Goal: Check status: Check status

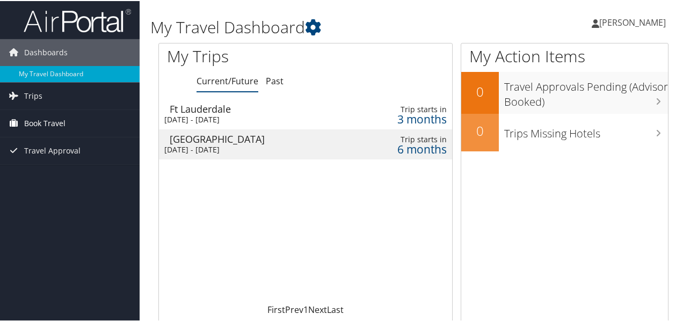
click at [80, 127] on link "Book Travel" at bounding box center [70, 122] width 140 height 27
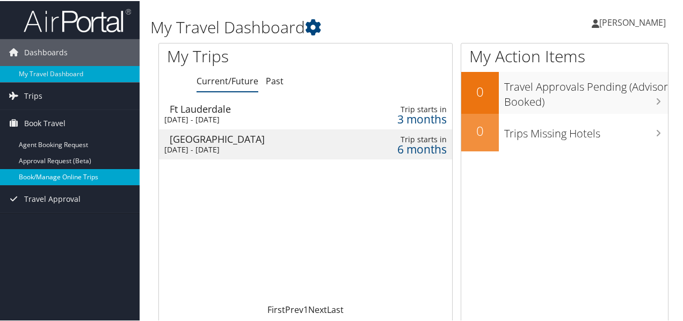
click at [91, 178] on link "Book/Manage Online Trips" at bounding box center [70, 176] width 140 height 16
click at [77, 169] on link "Book/Manage Online Trips" at bounding box center [70, 176] width 140 height 16
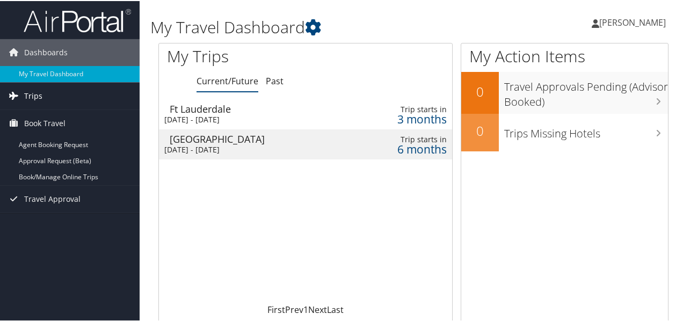
click at [53, 95] on link "Trips" at bounding box center [70, 95] width 140 height 27
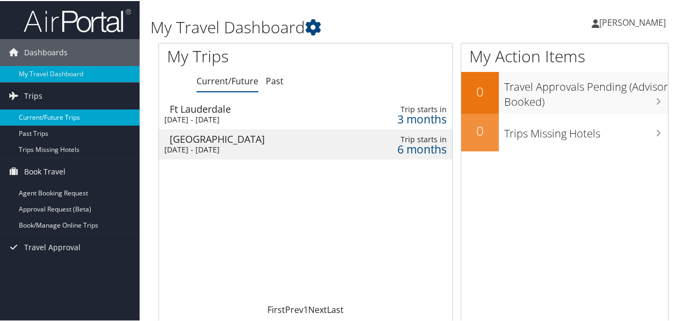
click at [58, 119] on link "Current/Future Trips" at bounding box center [70, 116] width 140 height 16
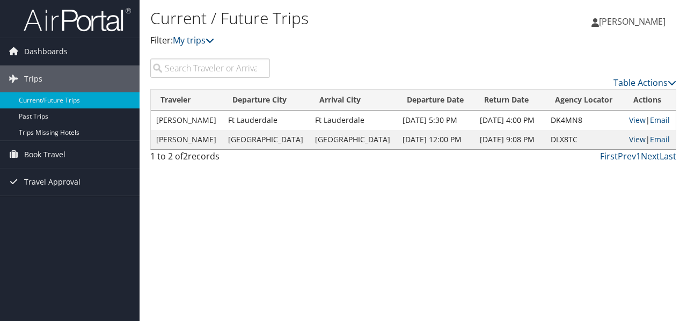
click at [629, 141] on link "View" at bounding box center [637, 139] width 17 height 10
click at [316, 126] on td "Ft Lauderdale" at bounding box center [353, 120] width 87 height 19
click at [639, 138] on link "View" at bounding box center [637, 139] width 17 height 10
click at [633, 121] on link "View" at bounding box center [637, 120] width 17 height 10
click at [634, 137] on link "View" at bounding box center [637, 139] width 17 height 10
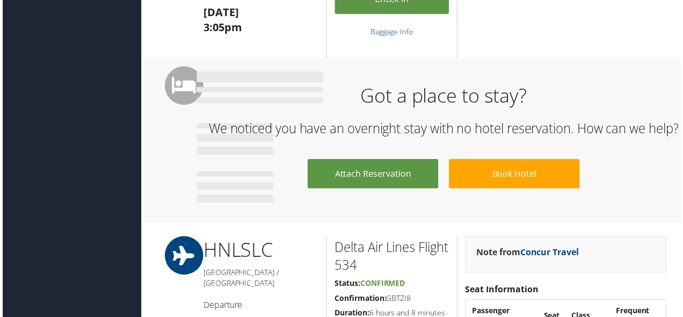
scroll to position [268, 0]
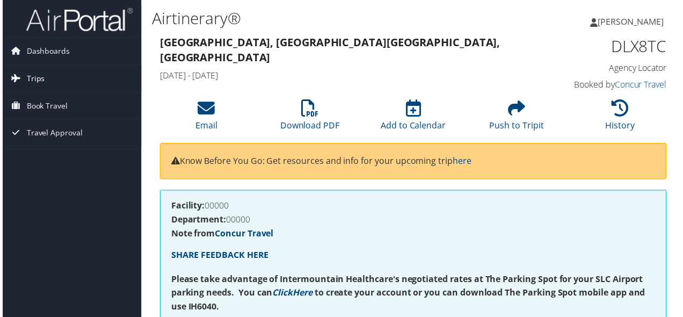
click at [35, 83] on span "Trips" at bounding box center [33, 78] width 18 height 27
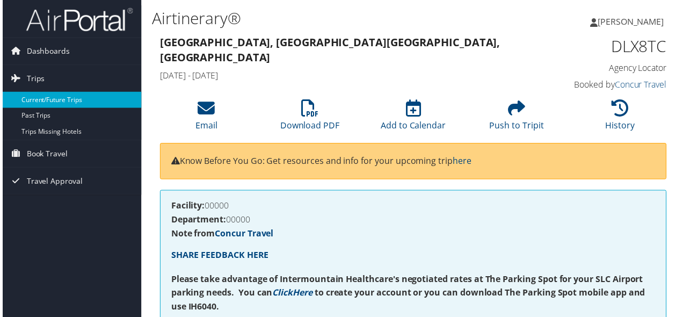
click at [39, 98] on link "Current/Future Trips" at bounding box center [70, 100] width 140 height 16
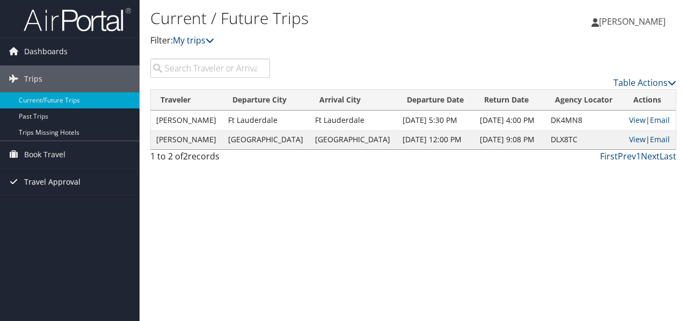
click at [78, 179] on span "Travel Approval" at bounding box center [52, 181] width 56 height 27
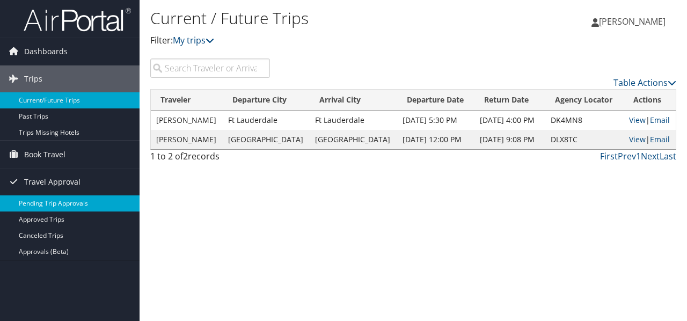
click at [76, 202] on link "Pending Trip Approvals" at bounding box center [70, 203] width 140 height 16
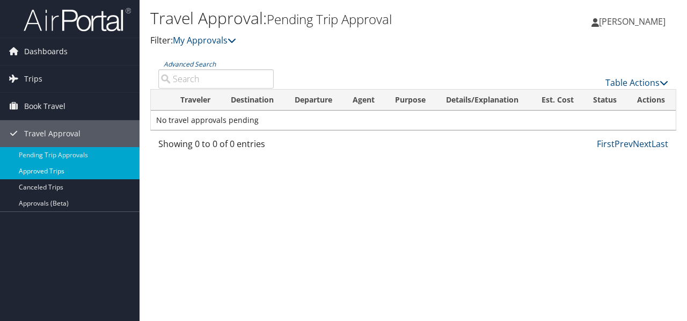
click at [70, 167] on link "Approved Trips" at bounding box center [70, 171] width 140 height 16
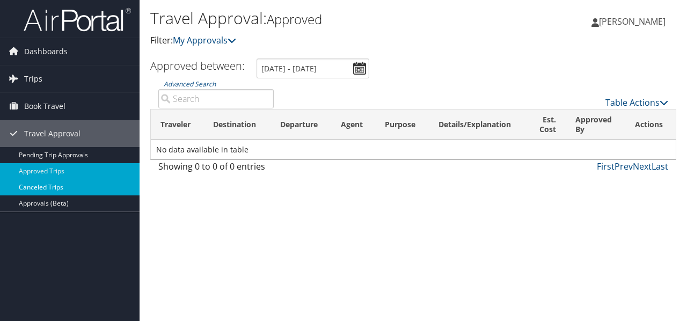
click at [53, 188] on link "Canceled Trips" at bounding box center [70, 187] width 140 height 16
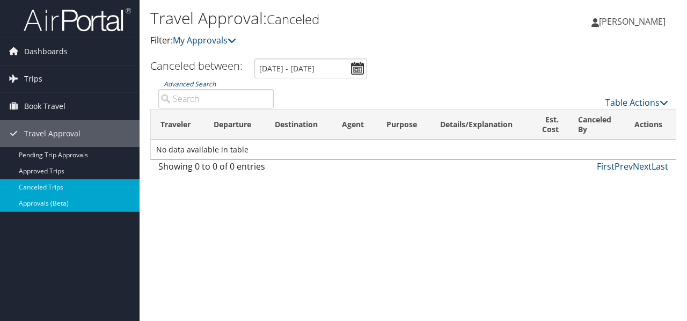
click at [45, 206] on link "Approvals (Beta)" at bounding box center [70, 203] width 140 height 16
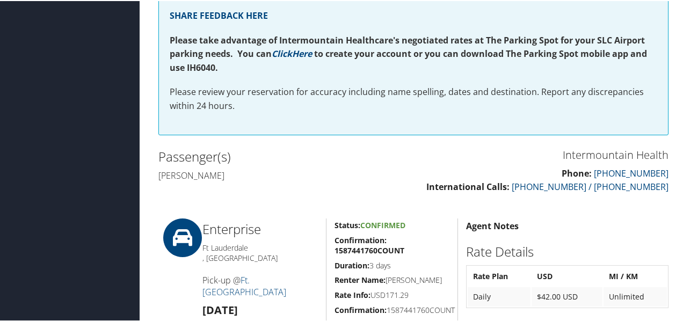
scroll to position [376, 0]
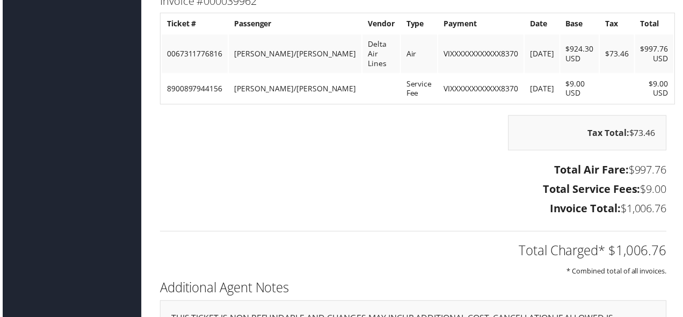
scroll to position [841, 0]
